Goal: Find specific page/section: Find specific page/section

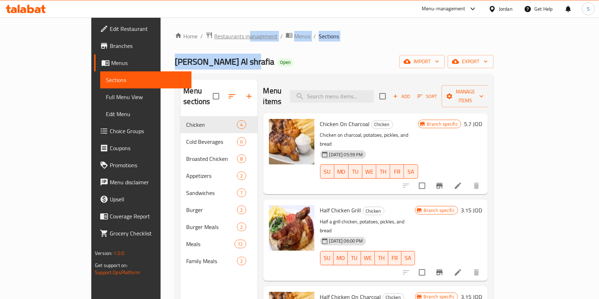
click at [186, 40] on div "Home / Restaurants management / Menus / Sections Al Hanini Al shrafia Open impo…" at bounding box center [334, 208] width 318 height 353
click at [214, 36] on span "Restaurants management" at bounding box center [245, 36] width 63 height 9
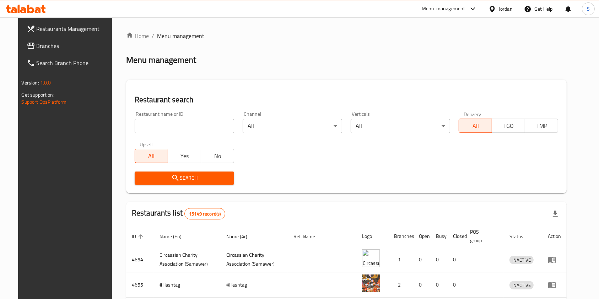
click at [162, 133] on div "Restaurant name or ID Restaurant name or ID" at bounding box center [184, 122] width 108 height 30
click at [160, 121] on input "search" at bounding box center [184, 126] width 99 height 14
click at [179, 175] on span "Search" at bounding box center [184, 178] width 88 height 9
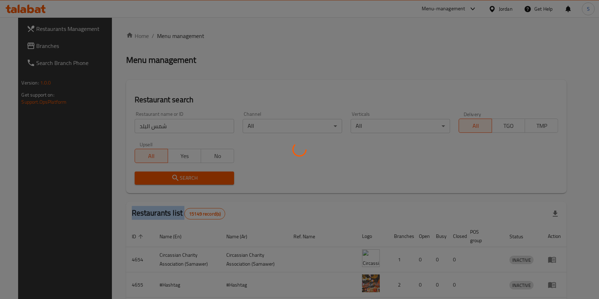
click at [179, 175] on div at bounding box center [299, 149] width 599 height 299
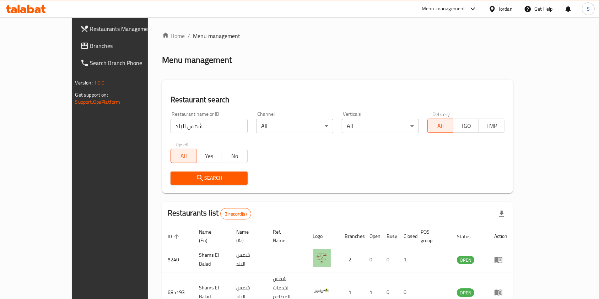
click at [170, 125] on input "شمس البلد" at bounding box center [208, 126] width 77 height 14
click at [170, 126] on input "شمس البلد" at bounding box center [208, 126] width 77 height 14
click at [170, 125] on input "شمس البلد" at bounding box center [208, 126] width 77 height 14
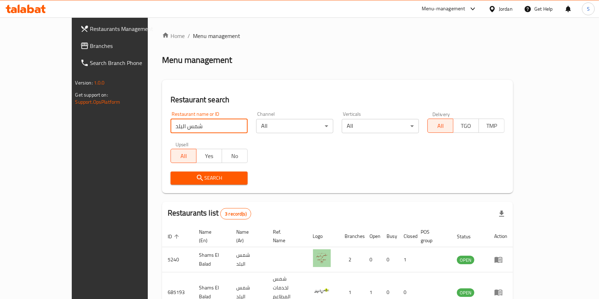
click at [170, 126] on input "شمس البلد" at bounding box center [208, 126] width 77 height 14
drag, startPoint x: 138, startPoint y: 127, endPoint x: 124, endPoint y: 127, distance: 13.5
click at [170, 127] on input "شمس البلد" at bounding box center [208, 126] width 77 height 14
type input "شمس الرابية"
click at [198, 169] on div "Search" at bounding box center [209, 178] width 86 height 22
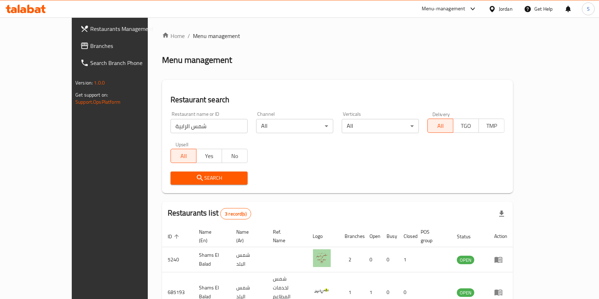
click at [199, 169] on div "Search" at bounding box center [209, 178] width 86 height 22
click at [195, 175] on span "Search" at bounding box center [209, 178] width 66 height 9
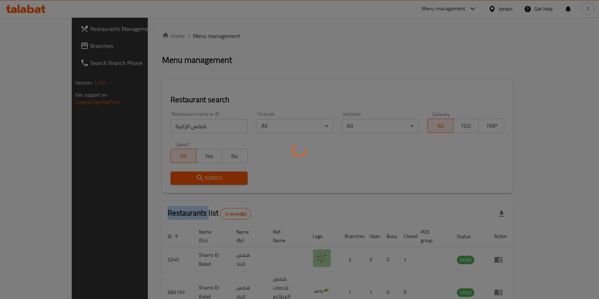
click at [195, 175] on div at bounding box center [299, 149] width 599 height 299
click at [195, 174] on div at bounding box center [299, 149] width 599 height 299
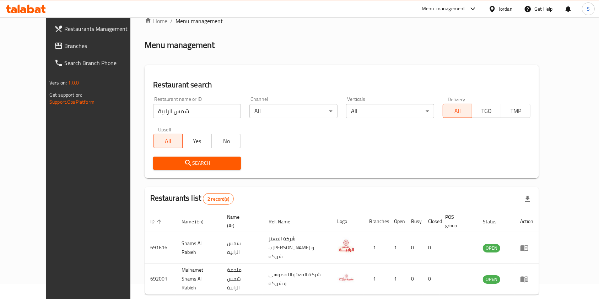
scroll to position [28, 0]
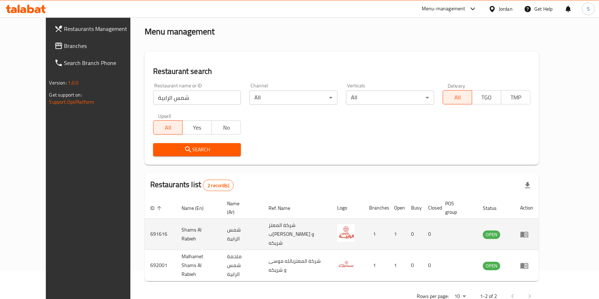
click at [539, 224] on td "enhanced table" at bounding box center [526, 234] width 24 height 31
click at [528, 231] on icon "enhanced table" at bounding box center [524, 234] width 8 height 6
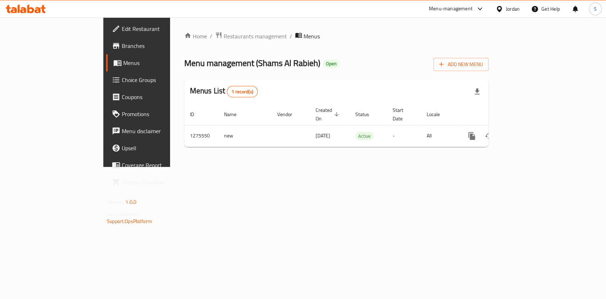
click at [122, 42] on span "Branches" at bounding box center [160, 46] width 77 height 9
